Goal: Browse casually: Explore the website without a specific task or goal

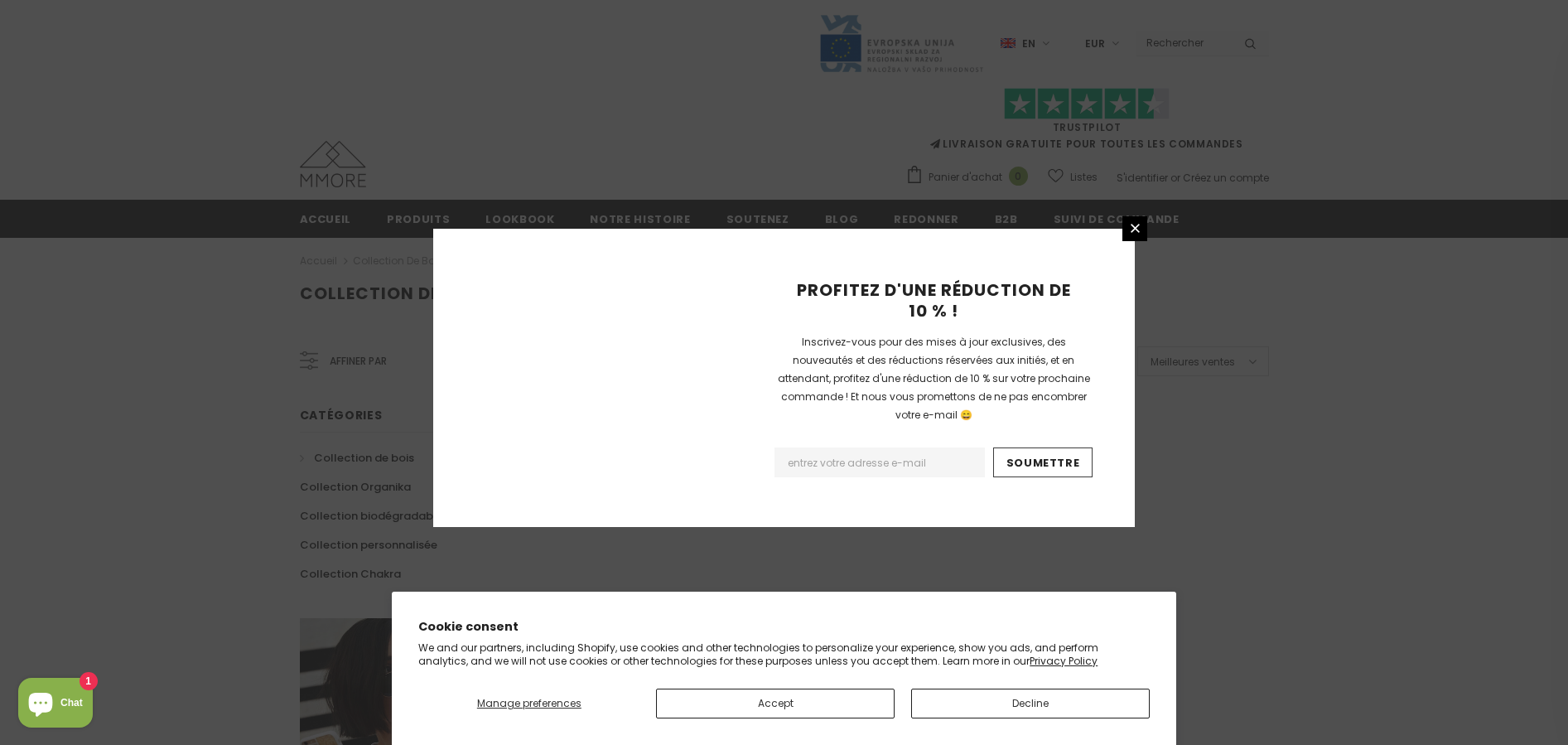
scroll to position [993, 0]
